Goal: Register for event/course

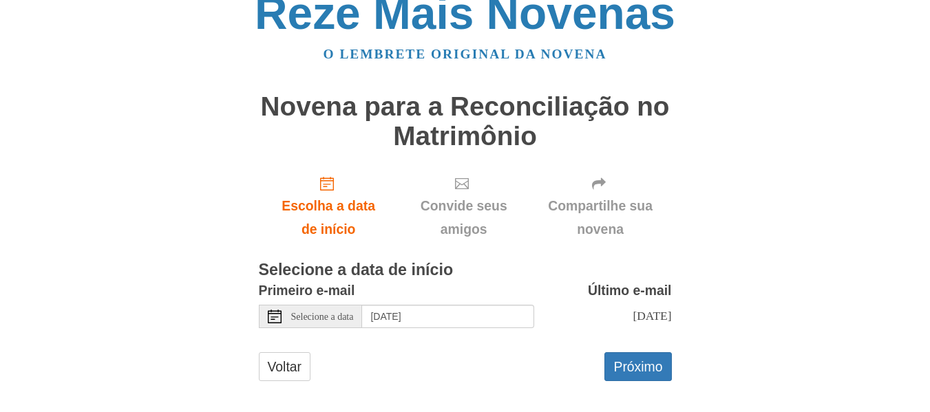
scroll to position [44, 0]
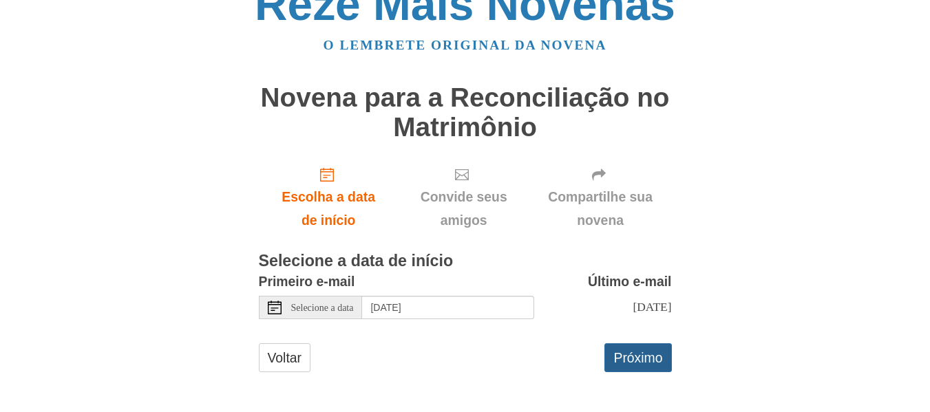
click at [628, 366] on font "Próximo" at bounding box center [637, 357] width 49 height 19
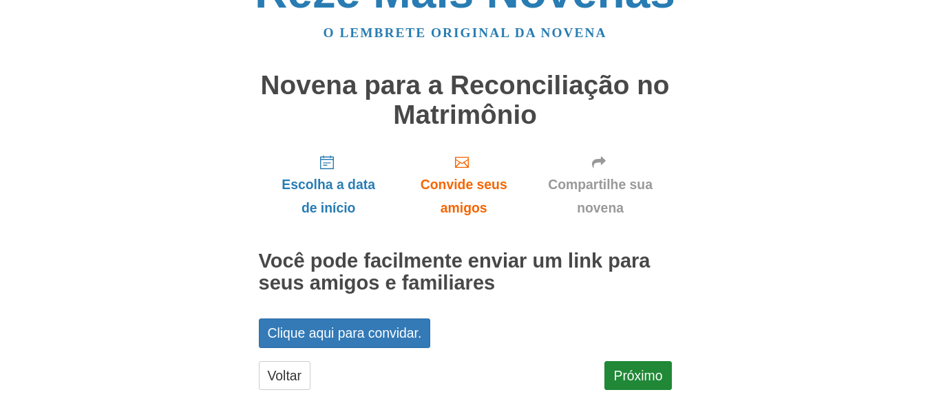
scroll to position [62, 0]
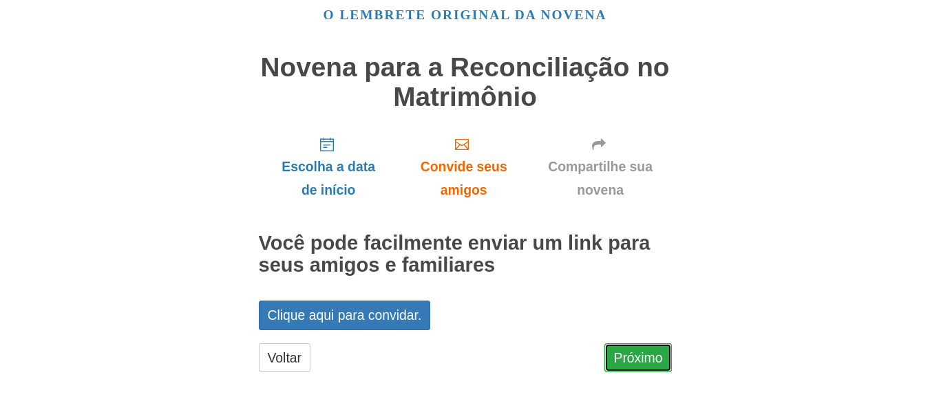
click at [659, 360] on font "Próximo" at bounding box center [637, 357] width 49 height 15
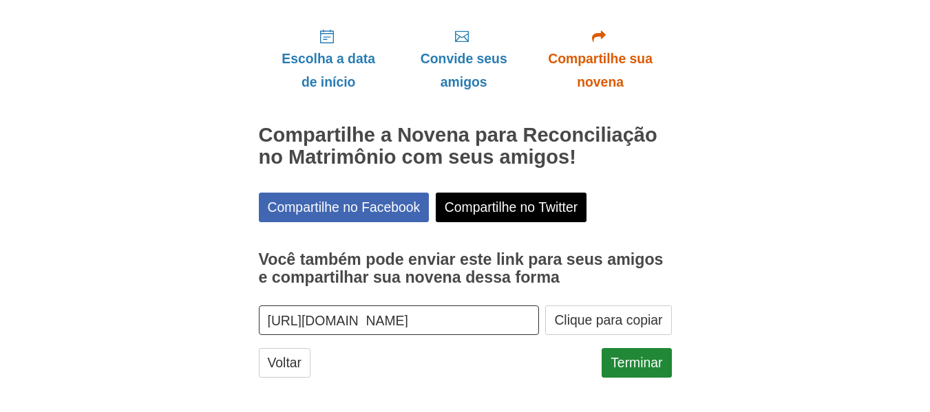
scroll to position [175, 0]
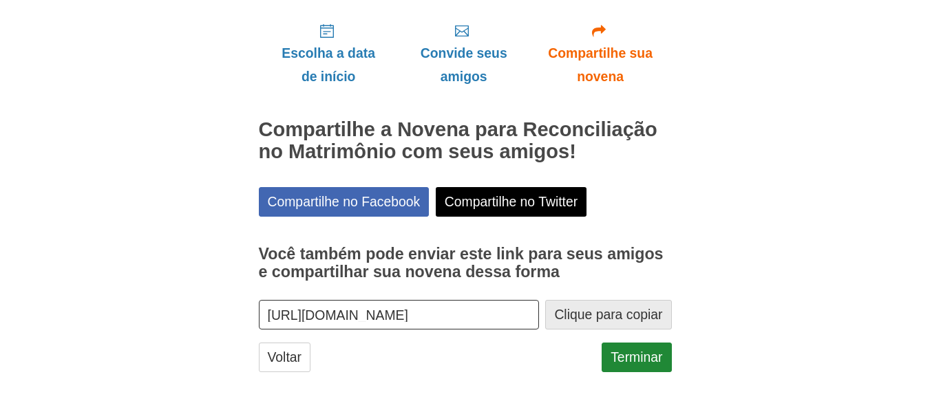
click at [633, 320] on font "Clique para copiar" at bounding box center [608, 315] width 108 height 15
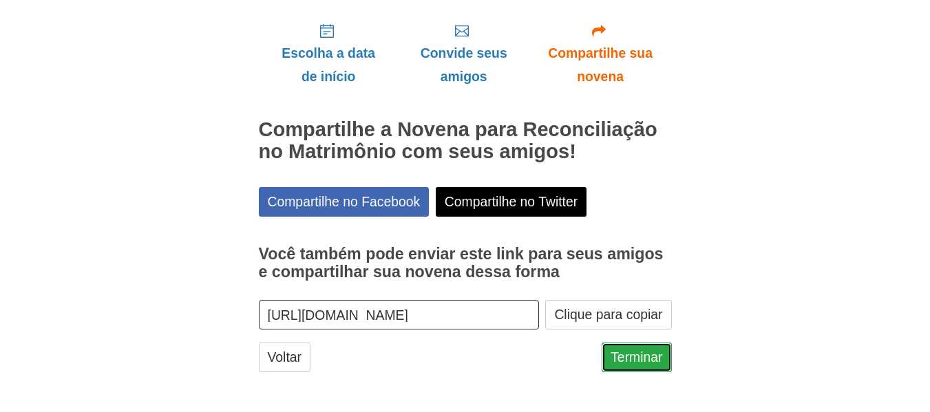
click at [633, 348] on font "Terminar" at bounding box center [637, 357] width 52 height 19
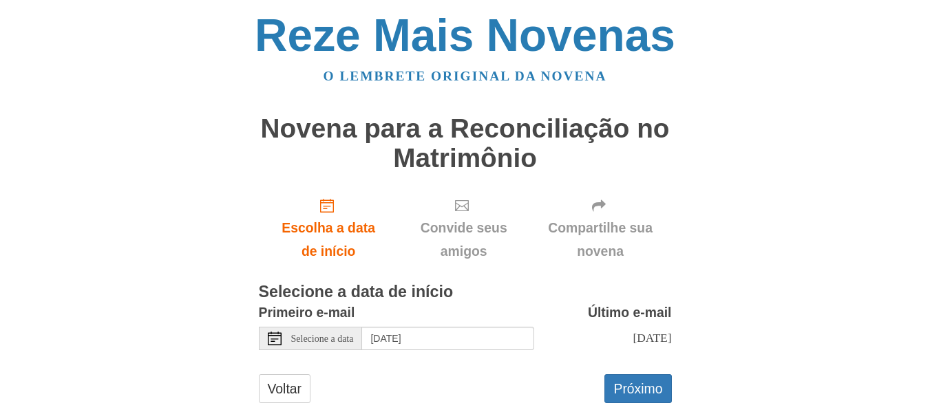
scroll to position [28, 0]
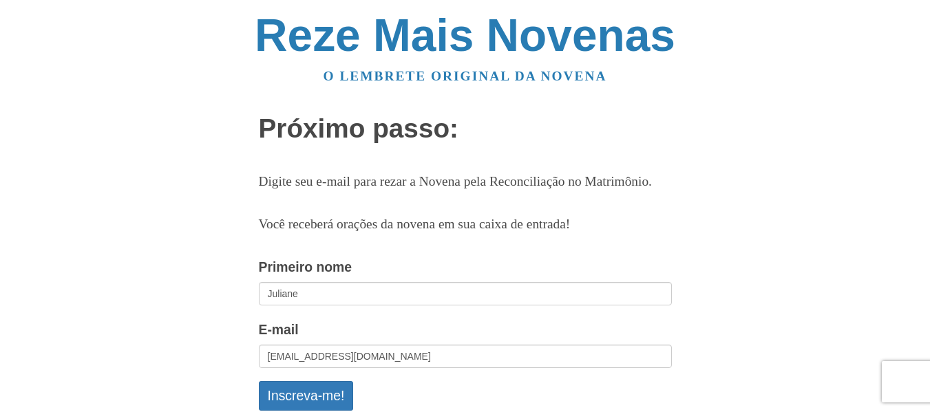
scroll to position [207, 0]
